Goal: Find specific page/section: Find specific page/section

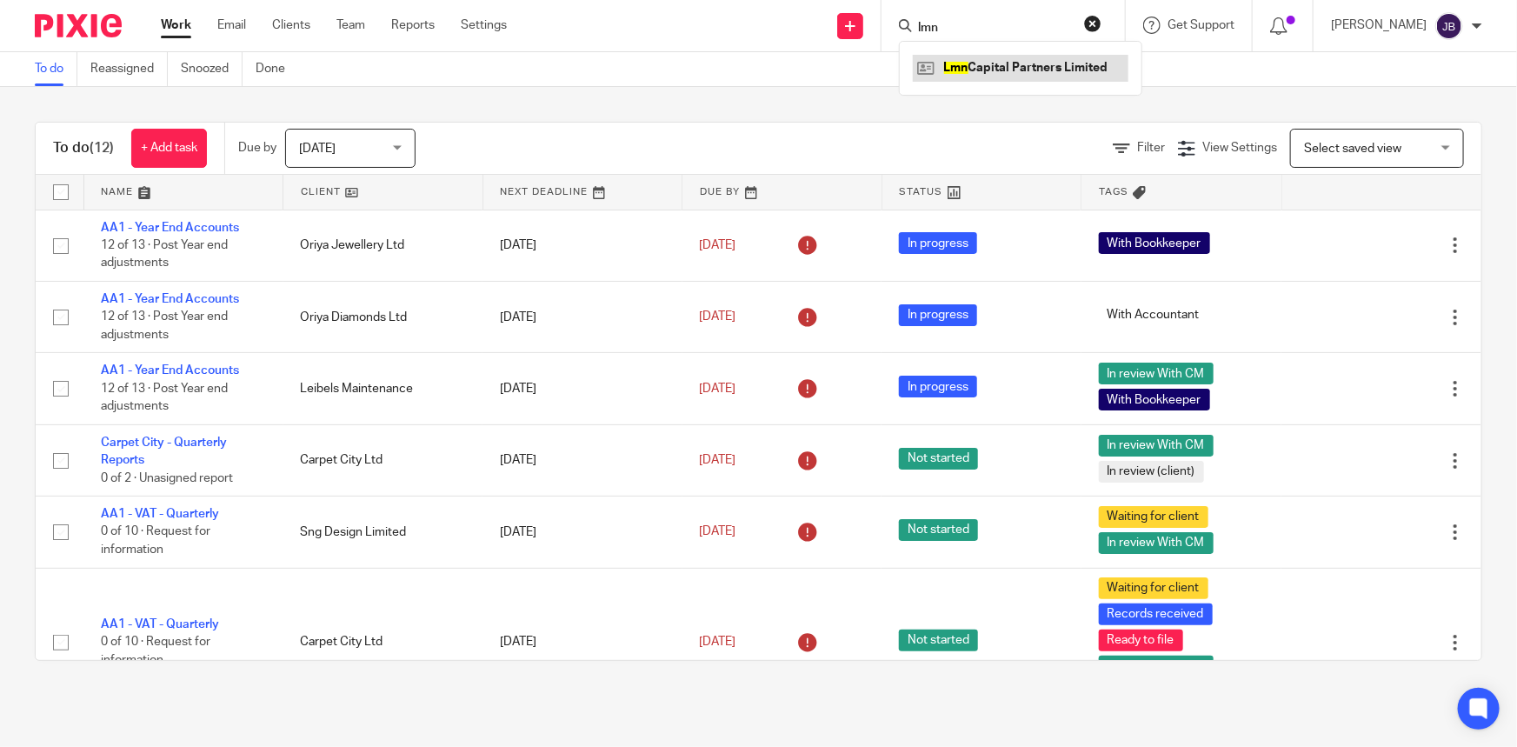
type input "lmn"
click at [1098, 61] on link at bounding box center [1021, 68] width 216 height 26
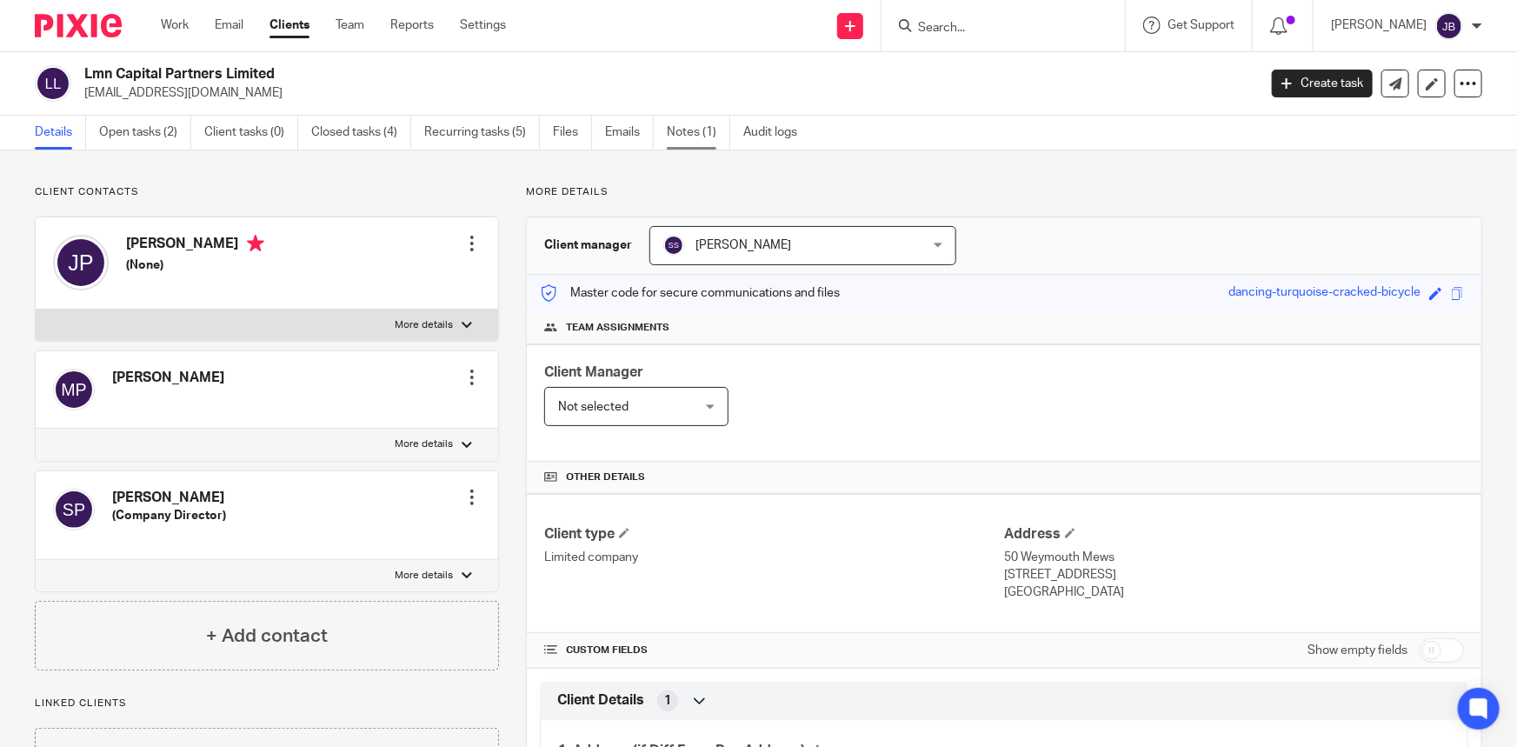
click at [704, 131] on link "Notes (1)" at bounding box center [698, 133] width 63 height 34
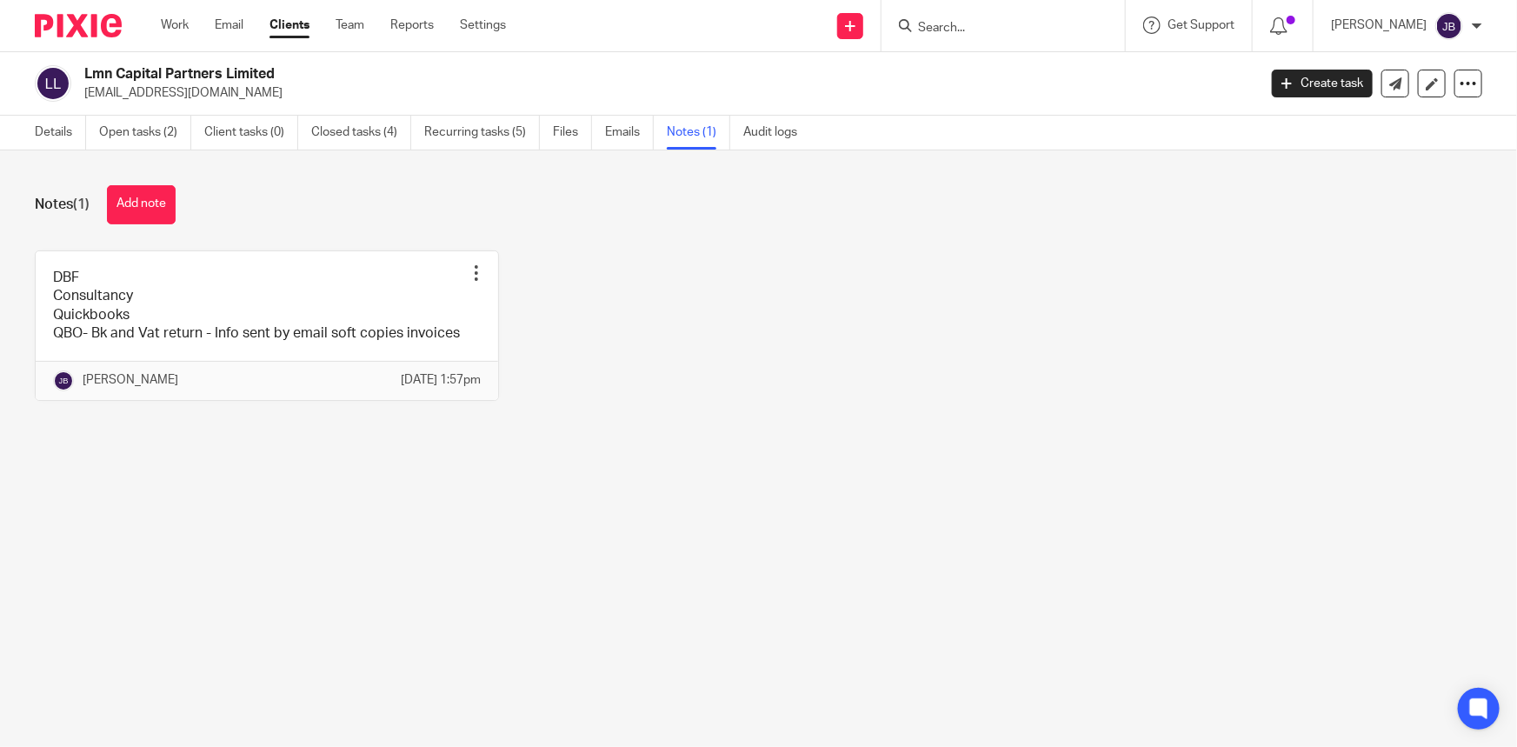
click at [1031, 27] on input "Search" at bounding box center [994, 29] width 156 height 16
type input "let's talk talent"
click button "submit" at bounding box center [0, 0] width 0 height 0
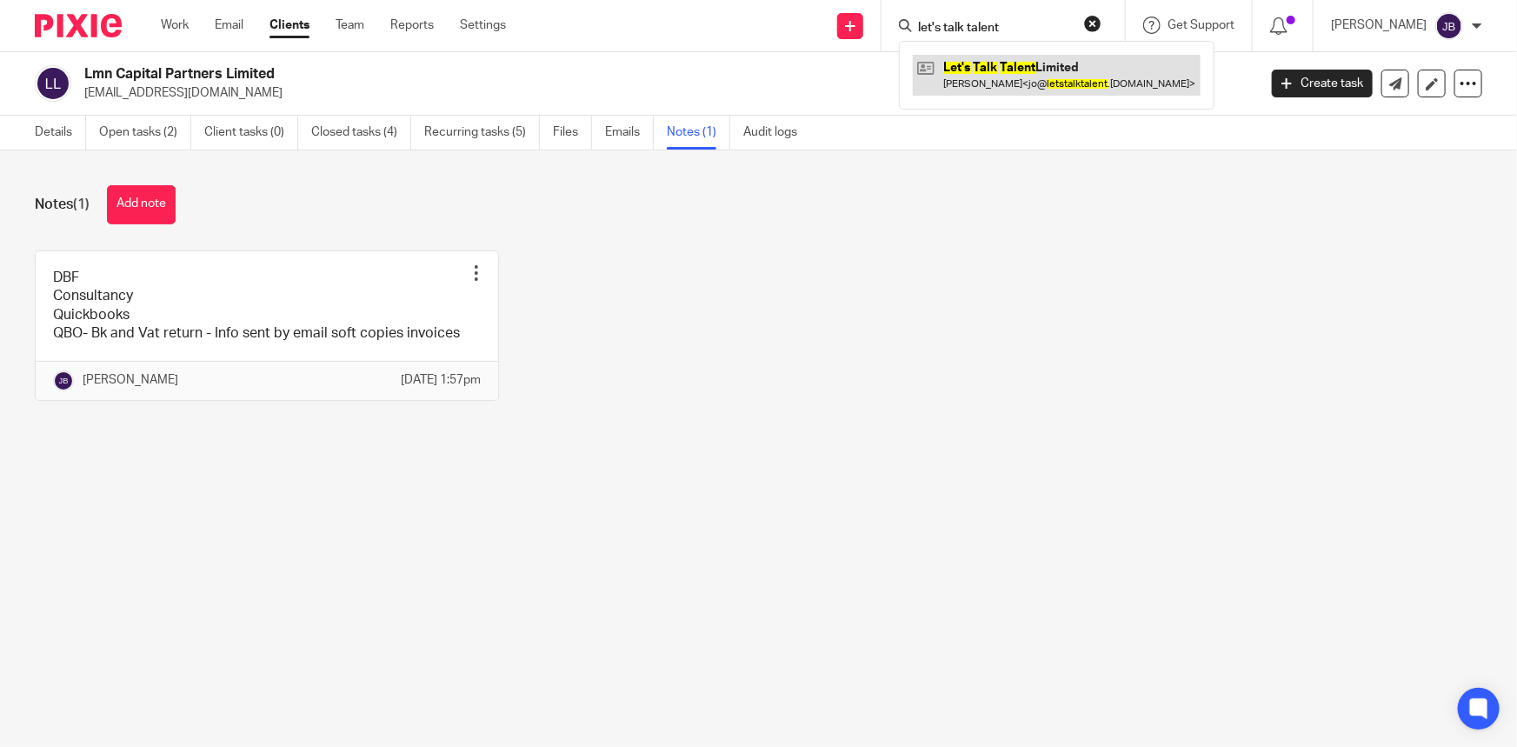
click at [1105, 78] on link at bounding box center [1057, 75] width 288 height 40
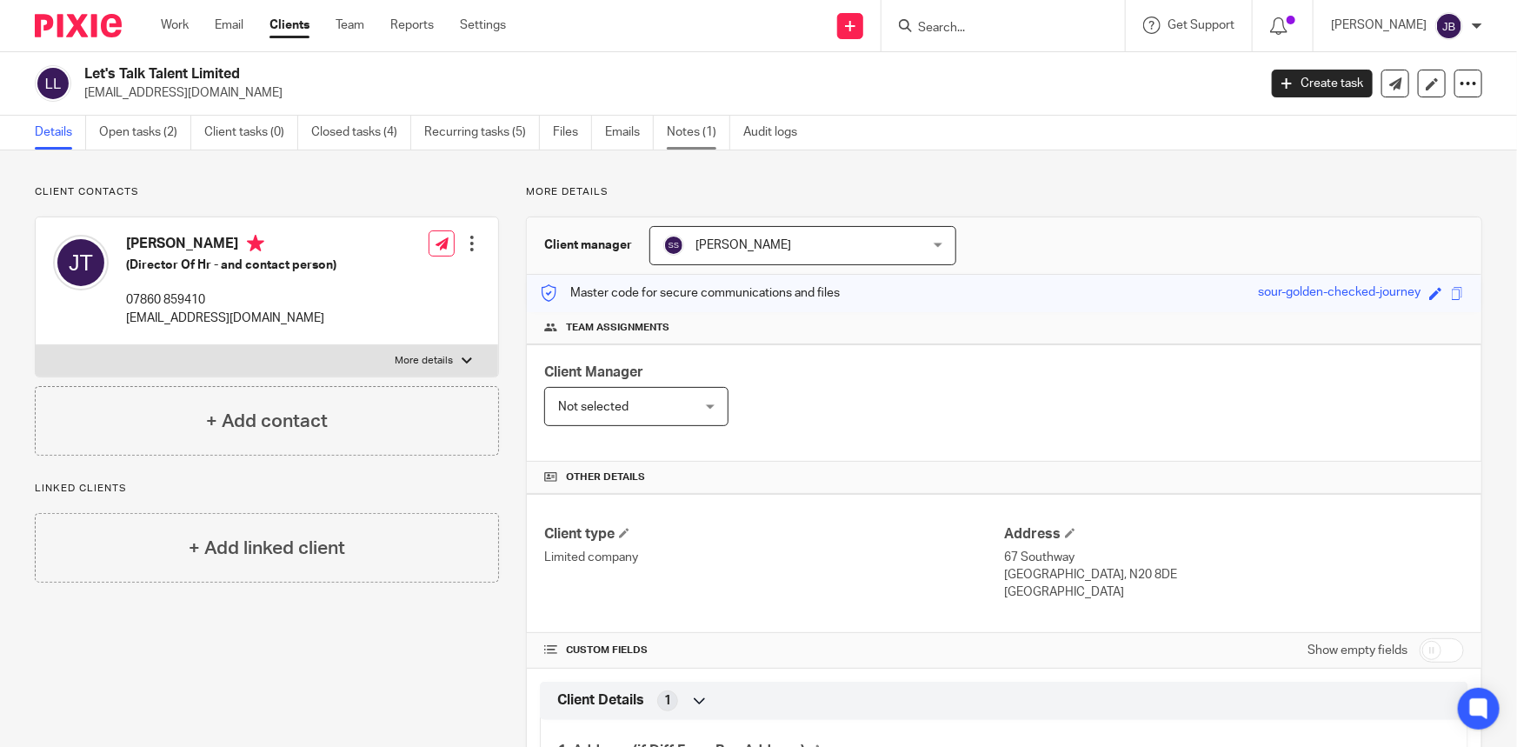
click at [675, 131] on link "Notes (1)" at bounding box center [698, 133] width 63 height 34
